Goal: Transaction & Acquisition: Book appointment/travel/reservation

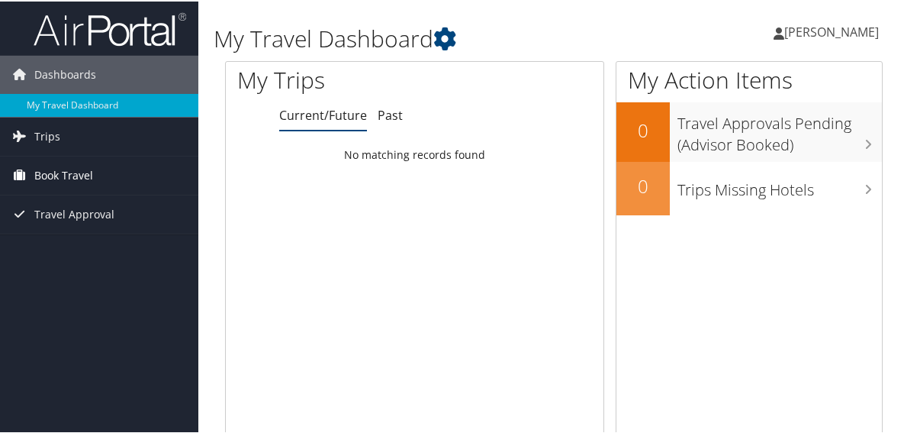
click at [67, 179] on span "Book Travel" at bounding box center [63, 174] width 59 height 38
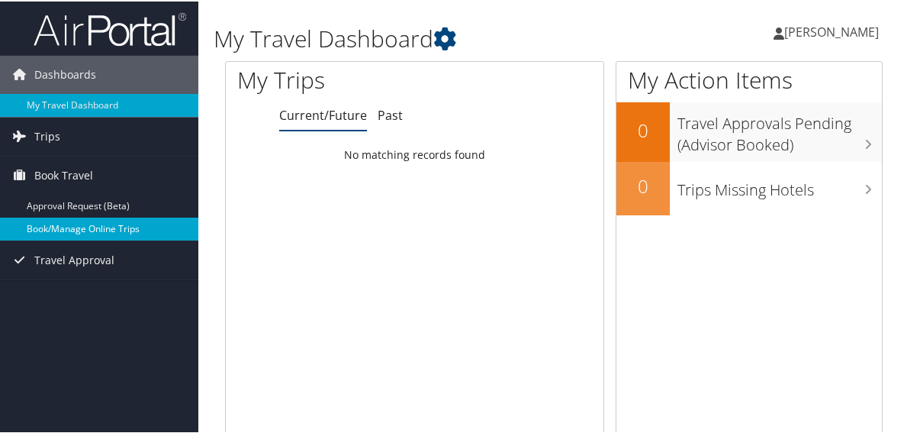
click at [44, 221] on link "Book/Manage Online Trips" at bounding box center [99, 227] width 198 height 23
